Goal: Task Accomplishment & Management: Use online tool/utility

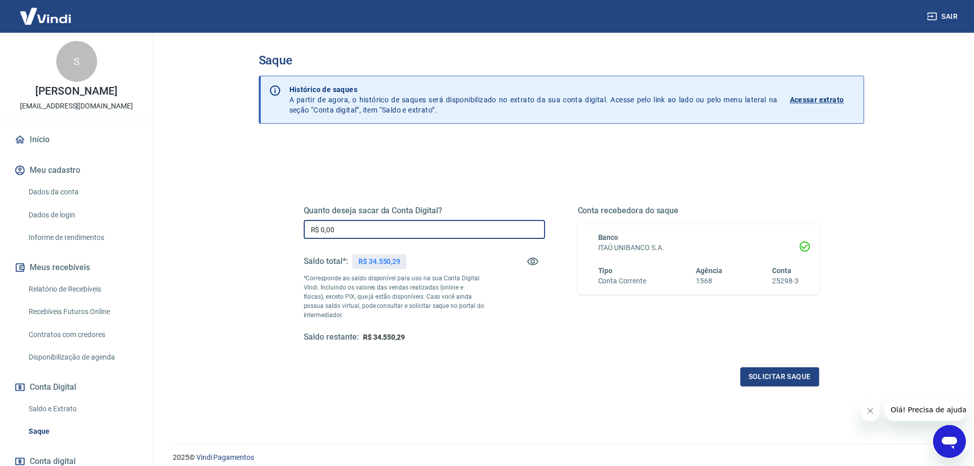
click at [480, 225] on input "R$ 0,00" at bounding box center [424, 229] width 241 height 19
type input "R$ 34.550,00"
click at [868, 410] on icon "Fechar mensagem da empresa" at bounding box center [869, 410] width 8 height 8
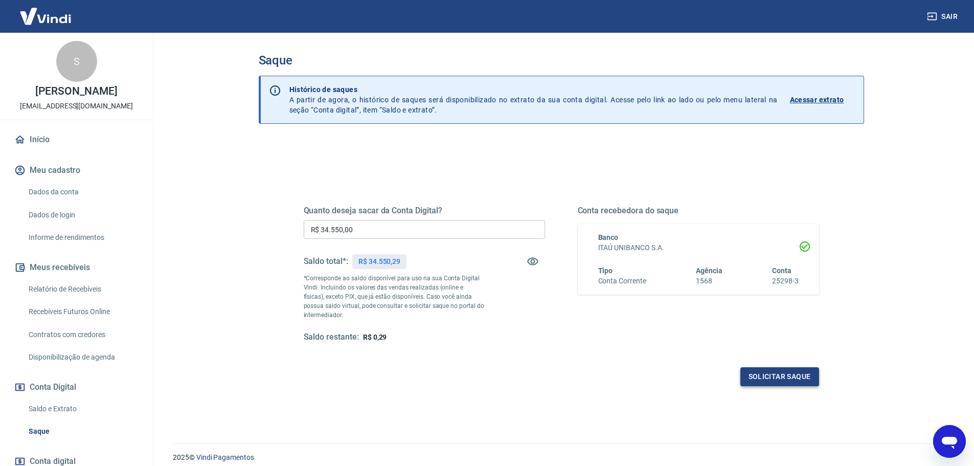
click at [777, 372] on button "Solicitar saque" at bounding box center [779, 376] width 79 height 19
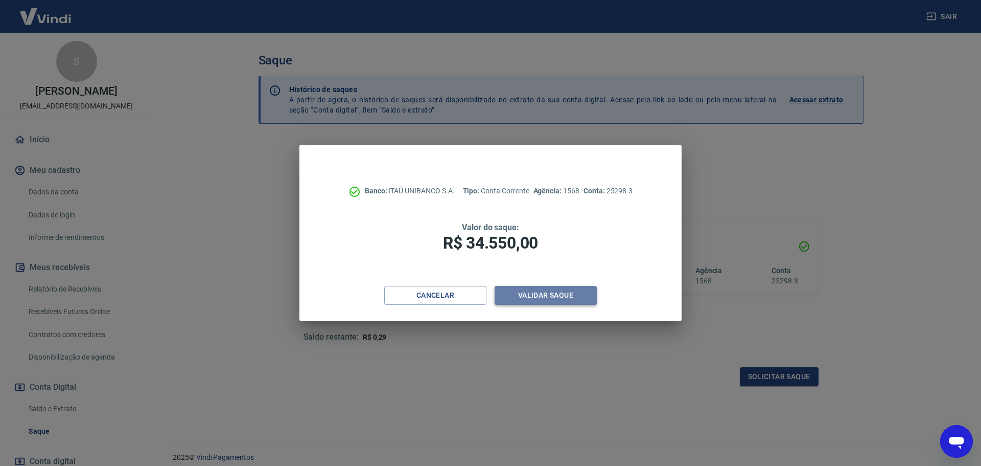
click at [589, 295] on button "Validar saque" at bounding box center [546, 295] width 102 height 19
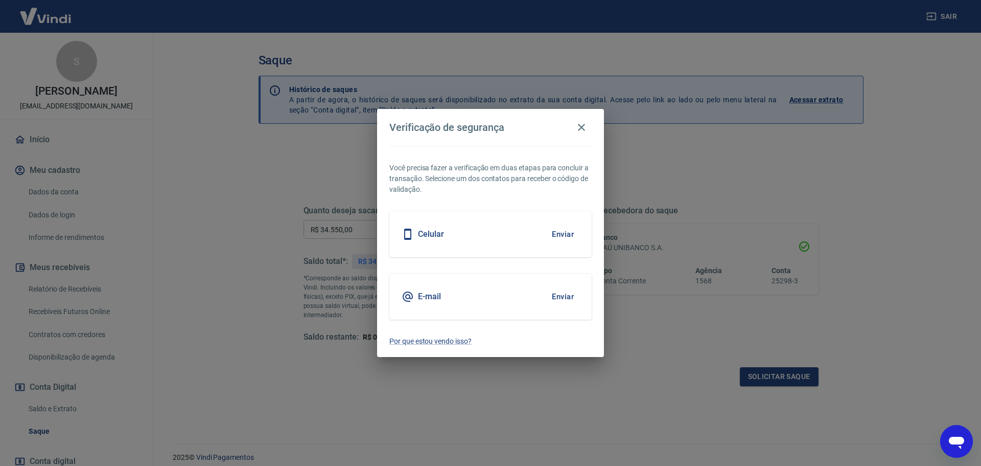
click at [568, 297] on button "Enviar" at bounding box center [562, 296] width 33 height 21
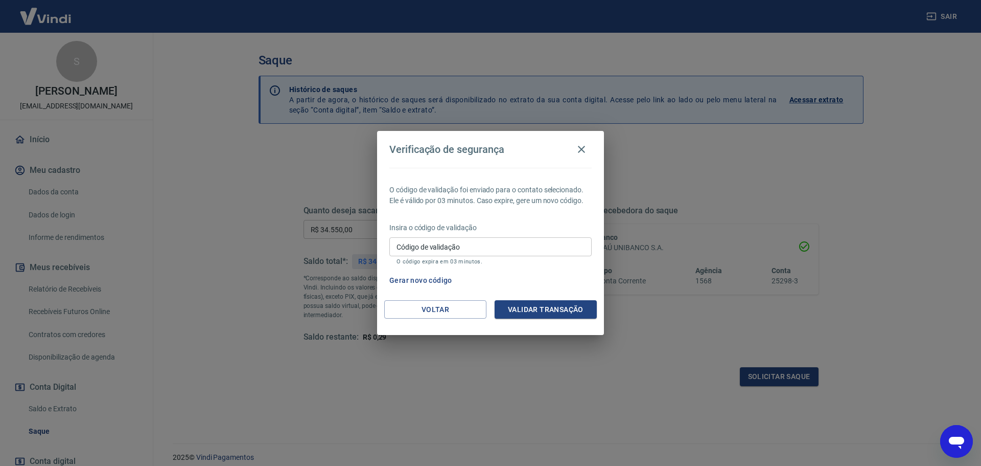
click at [505, 243] on input "Código de validação" at bounding box center [490, 246] width 202 height 19
type input "327428"
click at [563, 303] on button "Validar transação" at bounding box center [546, 309] width 102 height 19
